Goal: Ask a question: Seek information or help from site administrators or community

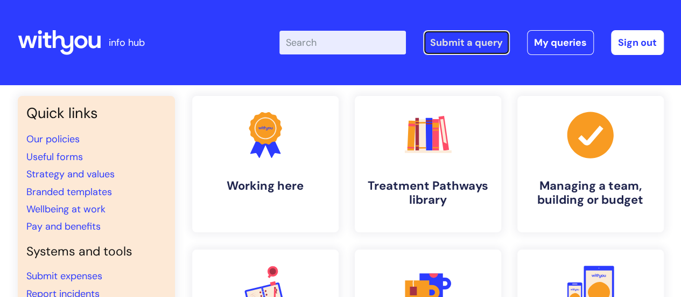
click at [476, 39] on link "Submit a query" at bounding box center [466, 42] width 87 height 25
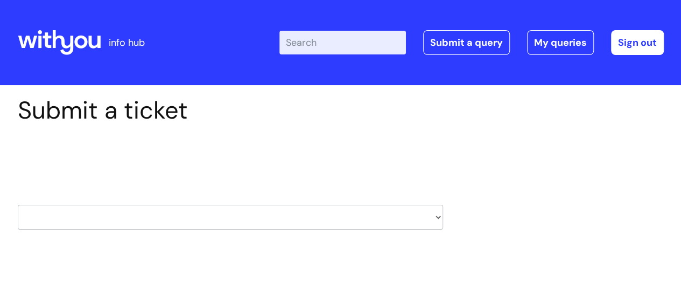
click at [271, 221] on select "HR / People IT and Support Clinical Drug Alerts Finance Accounts Data Support T…" at bounding box center [230, 217] width 425 height 25
select select "it_and_support"
click at [18, 205] on select "HR / People IT and Support Clinical Drug Alerts Finance Accounts Data Support T…" at bounding box center [230, 217] width 425 height 25
select select "80004286527"
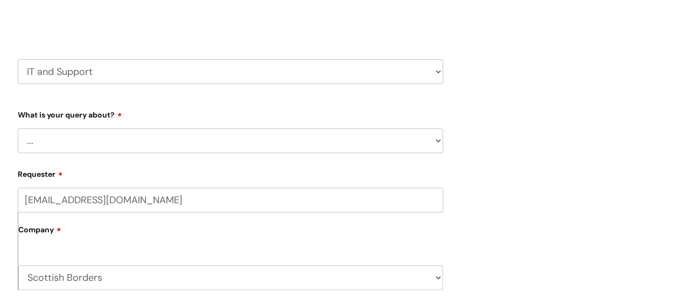
scroll to position [162, 0]
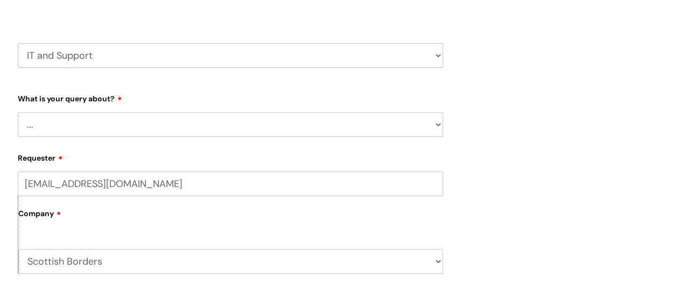
click at [98, 127] on select "... Mobile Phone Reset & MFA Accounts, Starters and Leavers IT Hardware issue I…" at bounding box center [230, 124] width 425 height 25
click at [146, 117] on select "... Mobile Phone Reset & MFA Accounts, Starters and Leavers IT Hardware issue I…" at bounding box center [230, 124] width 425 height 25
click at [18, 112] on select "... Mobile Phone Reset & MFA Accounts, Starters and Leavers IT Hardware issue I…" at bounding box center [230, 124] width 425 height 25
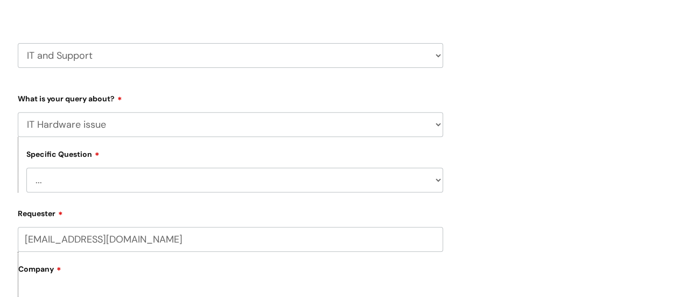
click at [131, 189] on select "... I need a new or replacement ... I’m waiting for new or replacement hardware…" at bounding box center [234, 180] width 417 height 25
click at [130, 191] on select "... I need a new or replacement ... I’m waiting for new or replacement hardware…" at bounding box center [234, 180] width 417 height 25
click at [162, 120] on select "... Mobile Phone Reset & MFA Accounts, Starters and Leavers IT Hardware issue I…" at bounding box center [230, 124] width 425 height 25
select select "System/software"
click at [18, 112] on select "... Mobile Phone Reset & MFA Accounts, Starters and Leavers IT Hardware issue I…" at bounding box center [230, 124] width 425 height 25
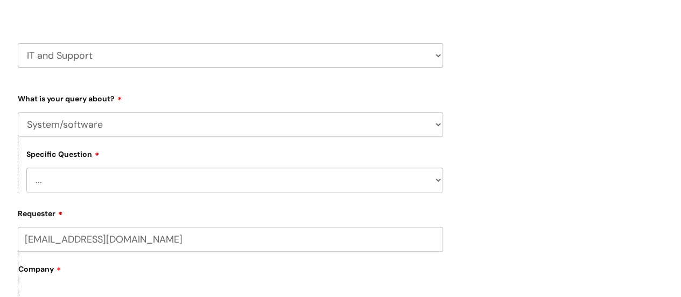
click at [165, 190] on select "... Halo PCMIS Iaptus NHS Email CJSM Email Mitel Another System Google (Workspa…" at bounding box center [234, 180] width 417 height 25
click at [188, 213] on label "Requester" at bounding box center [230, 211] width 425 height 13
click at [188, 227] on input "anthea.young@wearewithyou.org.uk" at bounding box center [230, 239] width 425 height 25
click at [200, 47] on select "HR / People IT and Support Clinical Drug Alerts Finance Accounts Data Support T…" at bounding box center [230, 55] width 425 height 25
select select "data_support_team"
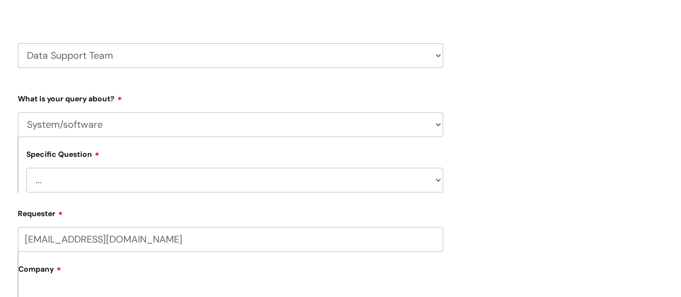
click at [18, 43] on select "HR / People IT and Support Clinical Drug Alerts Finance Accounts Data Support T…" at bounding box center [230, 55] width 425 height 25
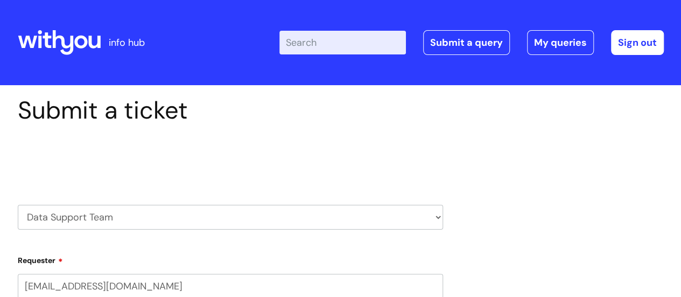
click at [186, 176] on div "Select issue type HR / People IT and Support Clinical Drug Alerts Finance Accou…" at bounding box center [230, 190] width 425 height 112
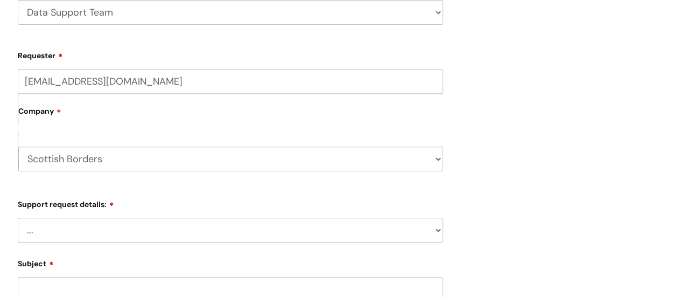
scroll to position [215, 0]
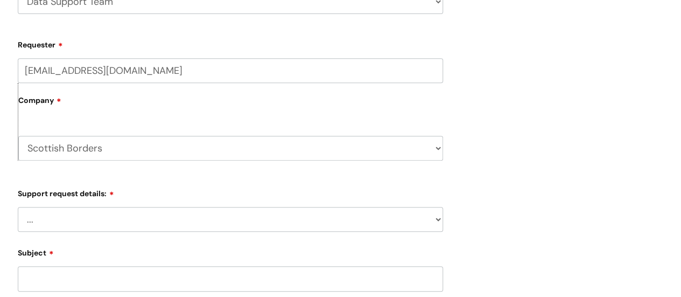
click at [153, 213] on select "... My enquiry relates to Nebula My enquiry relates to Halo My enquiry relates …" at bounding box center [230, 219] width 425 height 25
select select "My enquiry relates to Nebula"
click at [18, 207] on select "... My enquiry relates to Nebula My enquiry relates to Halo My enquiry relates …" at bounding box center [230, 219] width 425 height 25
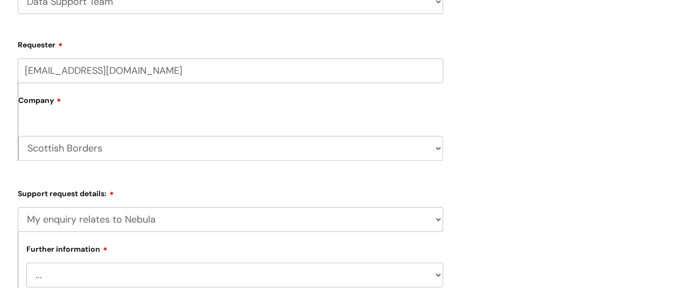
click at [320, 182] on form "Requester anthea.young@wearewithyou.org.uk Company Scottish Borders WithYou Cur…" at bounding box center [230, 302] width 425 height 532
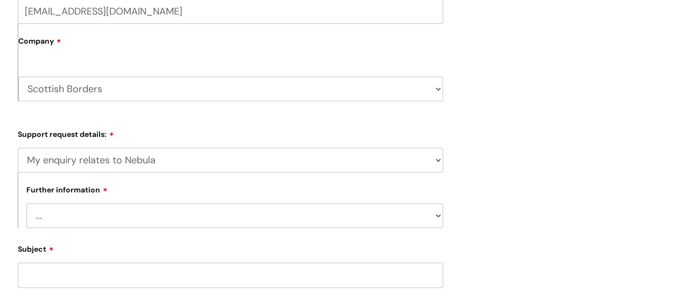
scroll to position [377, 0]
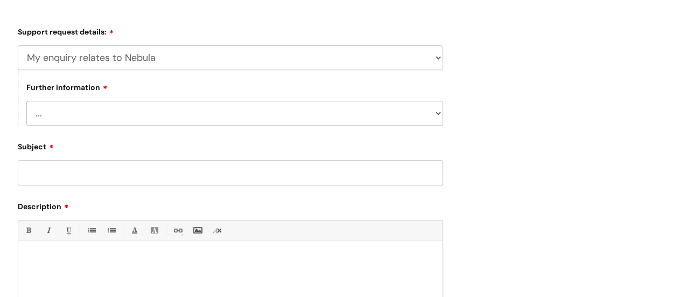
click at [172, 110] on select "... I need to delete an event I've got an issue or have found a fault I have an…" at bounding box center [234, 113] width 417 height 25
select select "I've got an issue or have found a fault"
click at [26, 101] on select "... I need to delete an event I've got an issue or have found a fault I have an…" at bounding box center [234, 113] width 417 height 25
click at [245, 200] on label "Description" at bounding box center [230, 204] width 425 height 13
click at [262, 171] on input "Subject" at bounding box center [230, 172] width 425 height 25
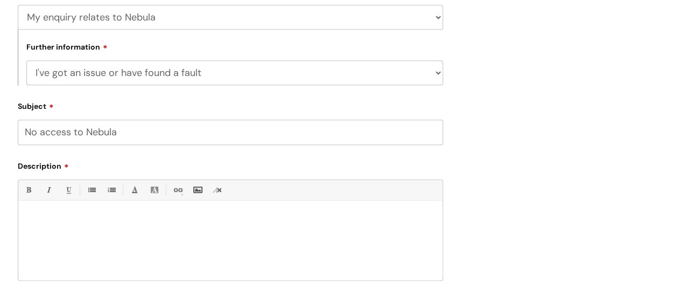
scroll to position [485, 0]
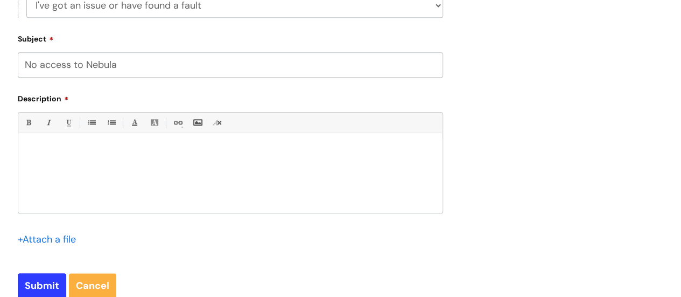
type input "No access to Nebula"
click at [208, 164] on div at bounding box center [230, 175] width 424 height 74
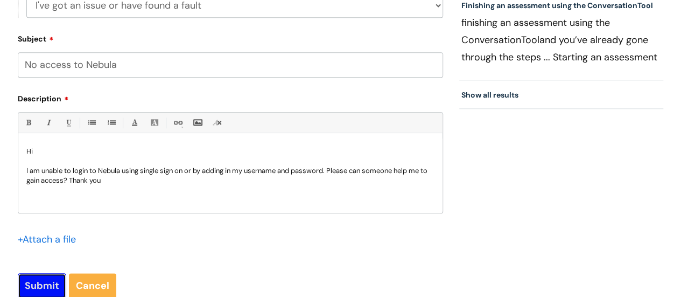
drag, startPoint x: 44, startPoint y: 289, endPoint x: 45, endPoint y: 283, distance: 6.7
click at [44, 289] on input "Submit" at bounding box center [42, 285] width 48 height 25
type input "Please Wait..."
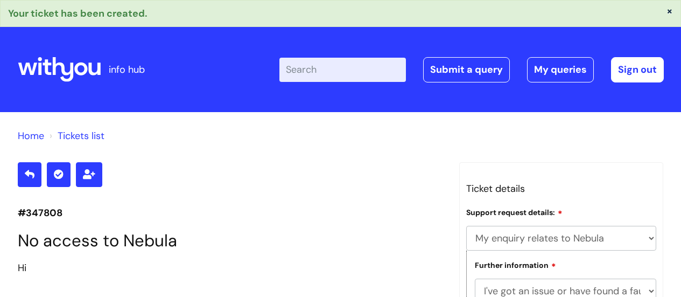
select select "My enquiry relates to Nebula"
select select "I've got an issue or have found a fault"
